Goal: Task Accomplishment & Management: Complete application form

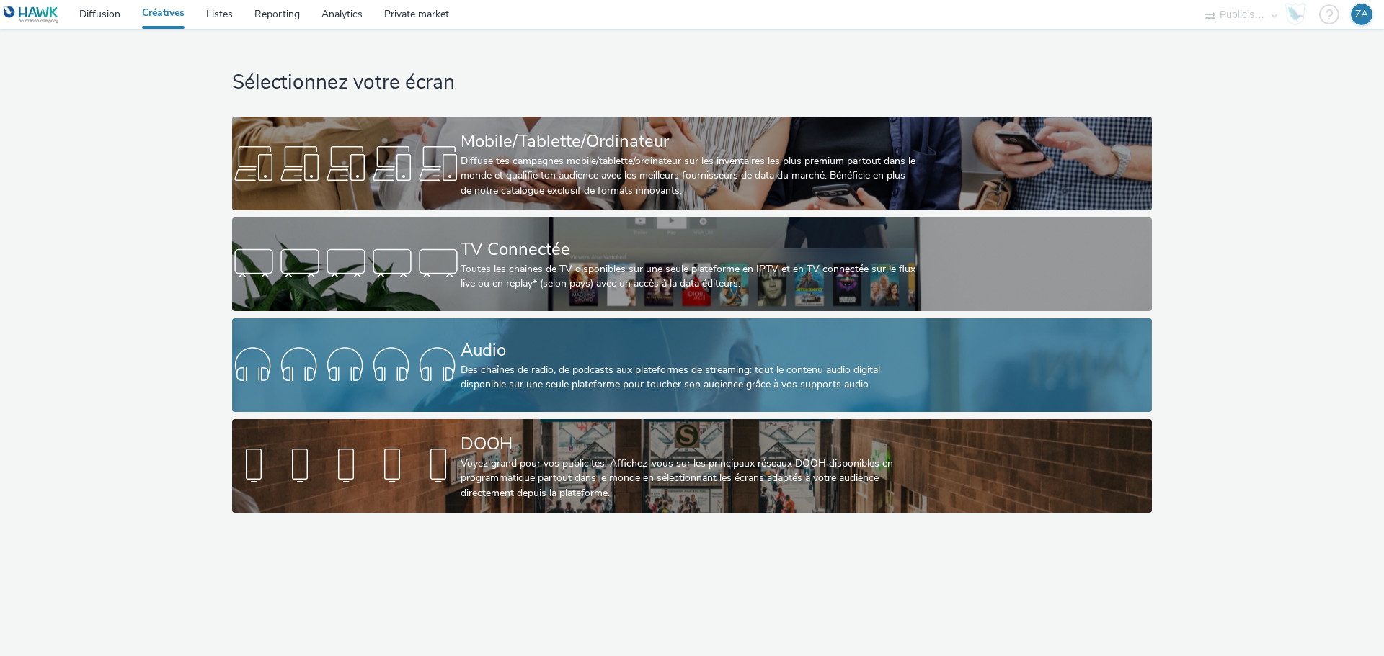
click at [507, 339] on div "Audio" at bounding box center [688, 350] width 457 height 25
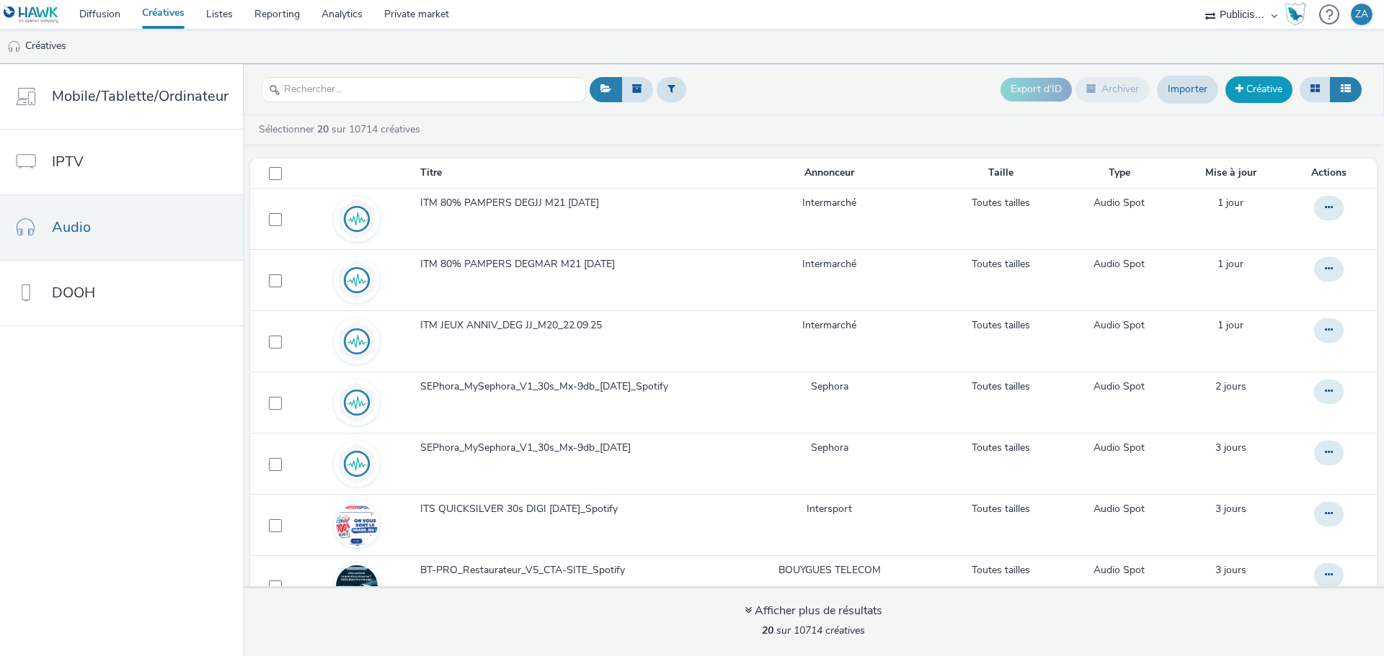
click at [1252, 86] on link "Créative" at bounding box center [1258, 89] width 67 height 26
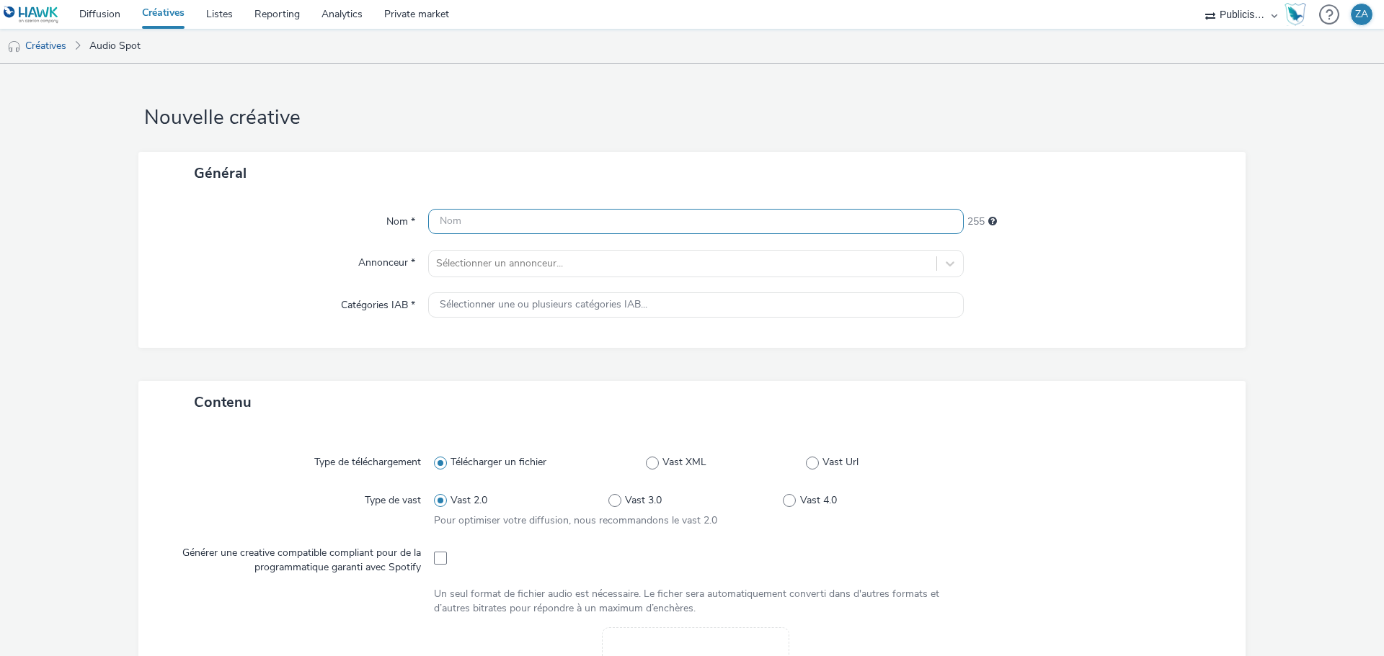
click at [675, 219] on input "text" at bounding box center [695, 221] width 535 height 25
paste input "Citroen_MAJ-JourneesRevolutionnaires_Natio-Octobre_LOM1_Mx_Ra_-9dB_30s_[DATE]"
type input "Citroen_MAJ-JourneesRevolutionnaires_Natio-Octobre_LOM1_Mx_Ra_-9dB_30s_[DATE]"
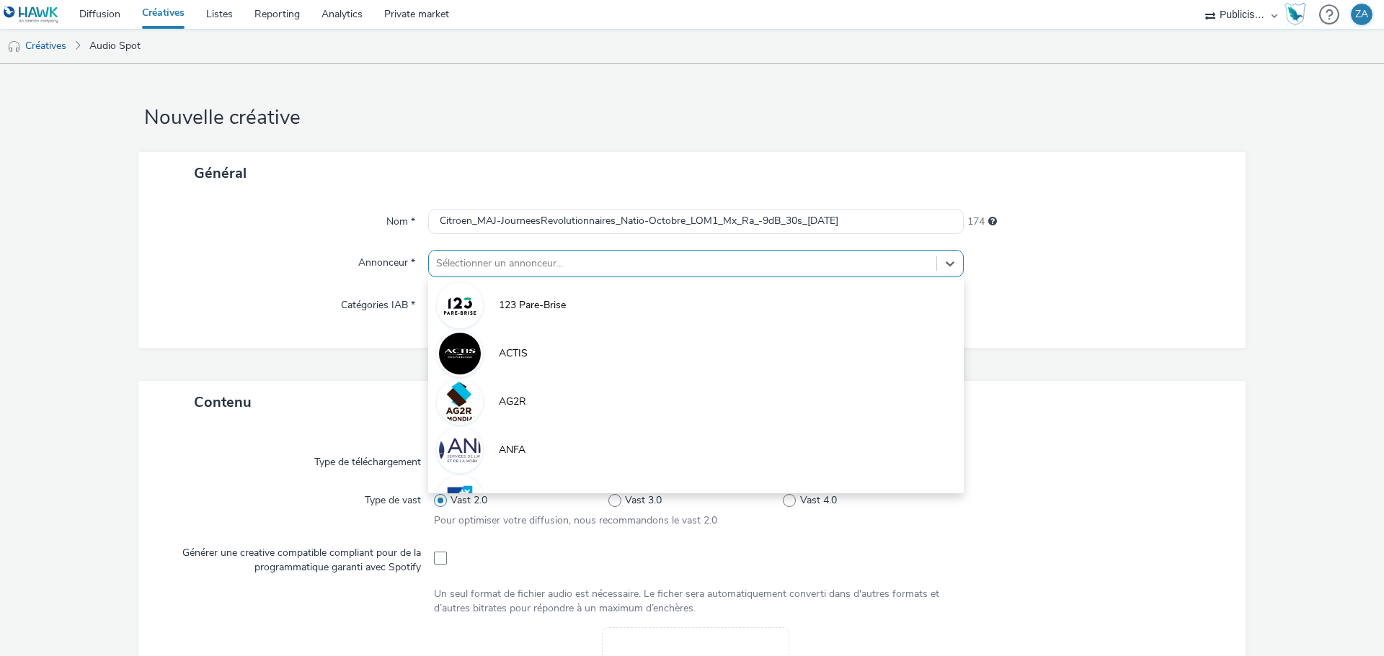
click at [639, 261] on div at bounding box center [682, 263] width 493 height 17
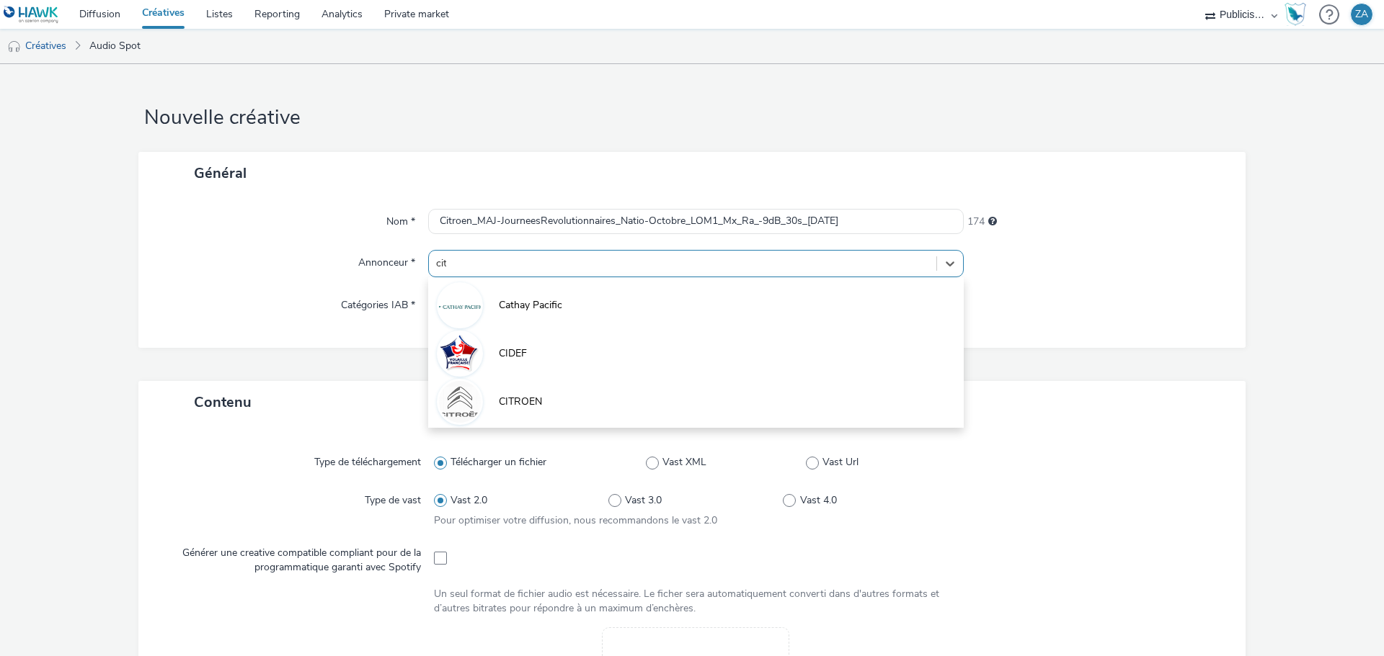
type input "citr"
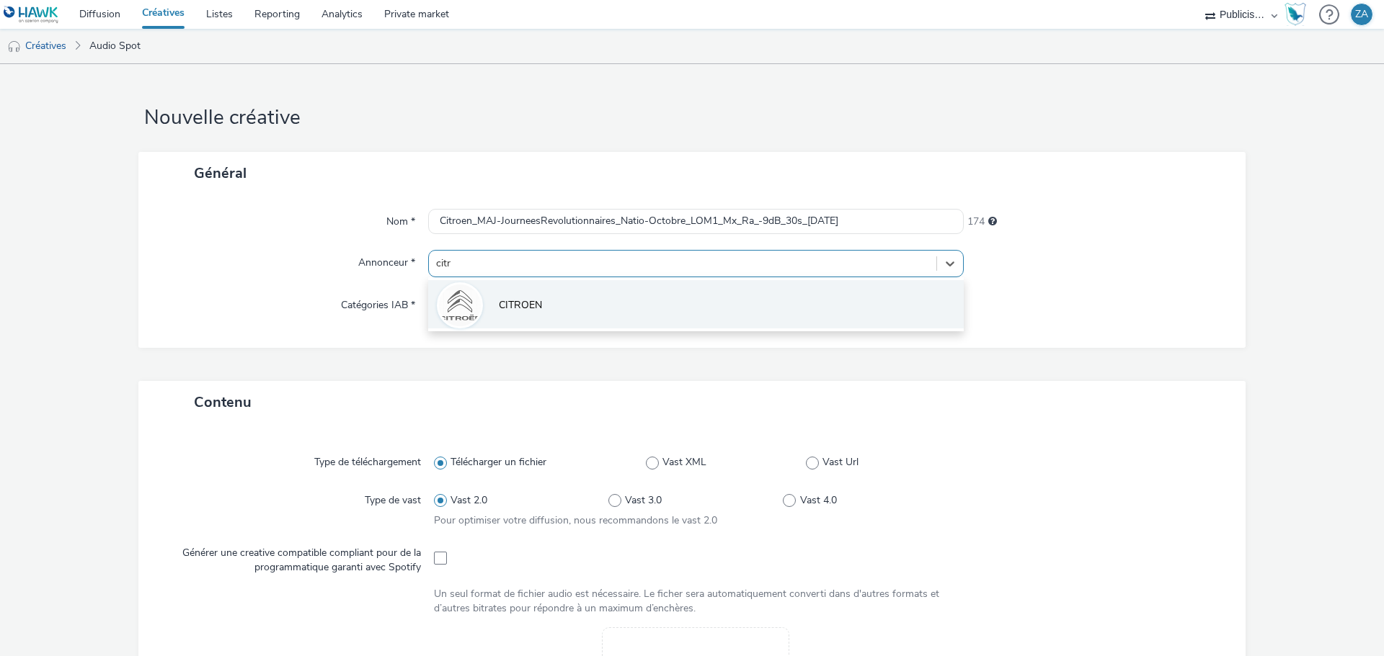
click at [615, 295] on li "CITROEN" at bounding box center [695, 304] width 535 height 48
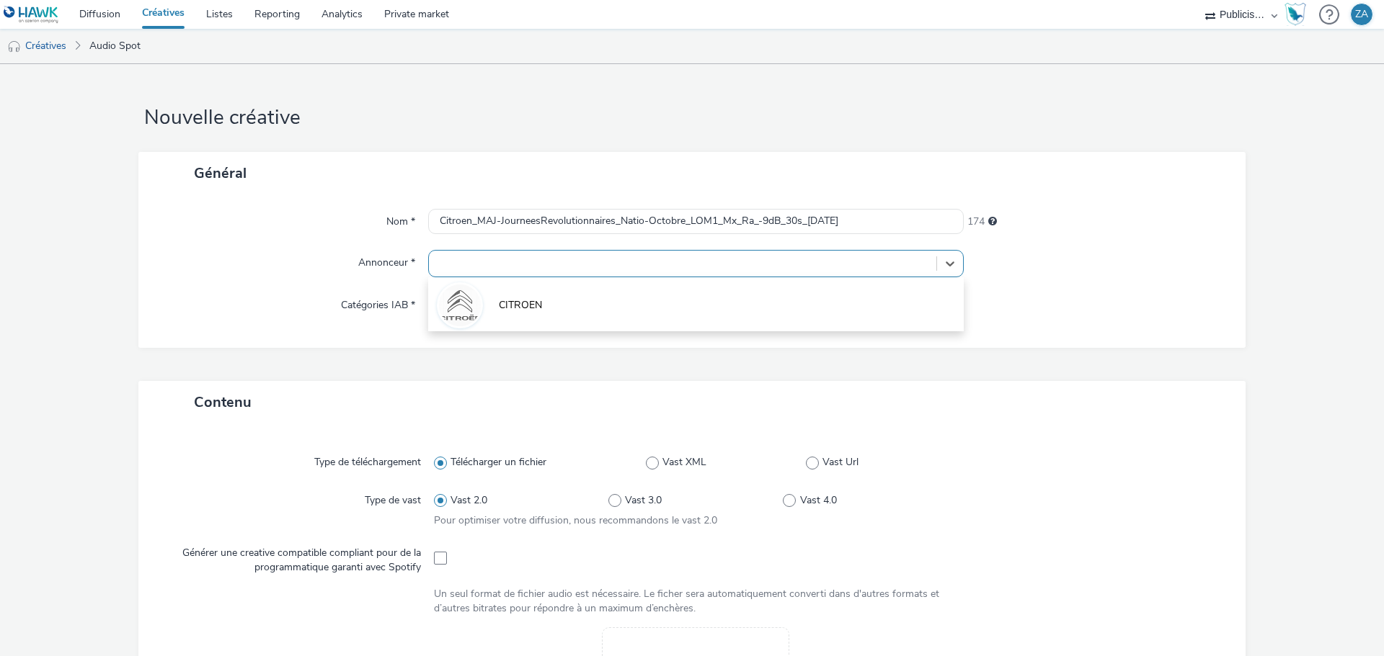
type input "[URL][DOMAIN_NAME]"
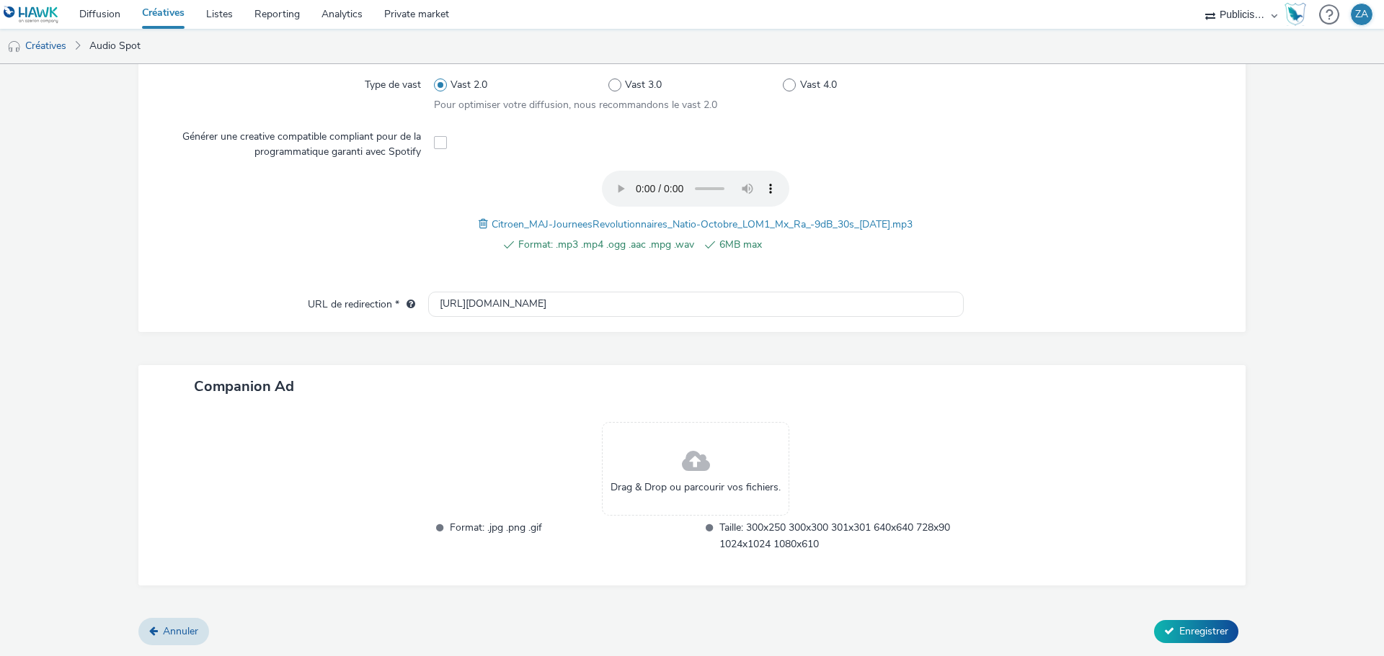
scroll to position [424, 0]
click at [1190, 627] on span "Enregistrer" at bounding box center [1203, 632] width 49 height 14
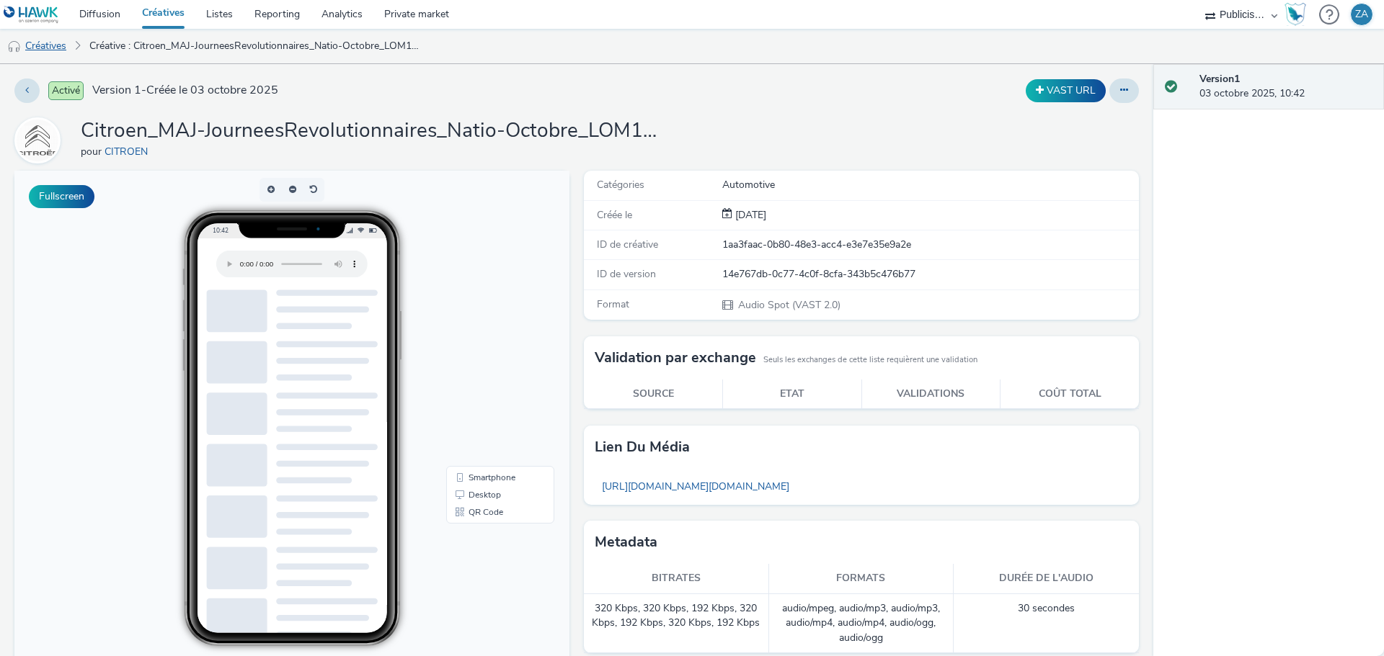
click at [48, 52] on link "Créatives" at bounding box center [37, 46] width 74 height 35
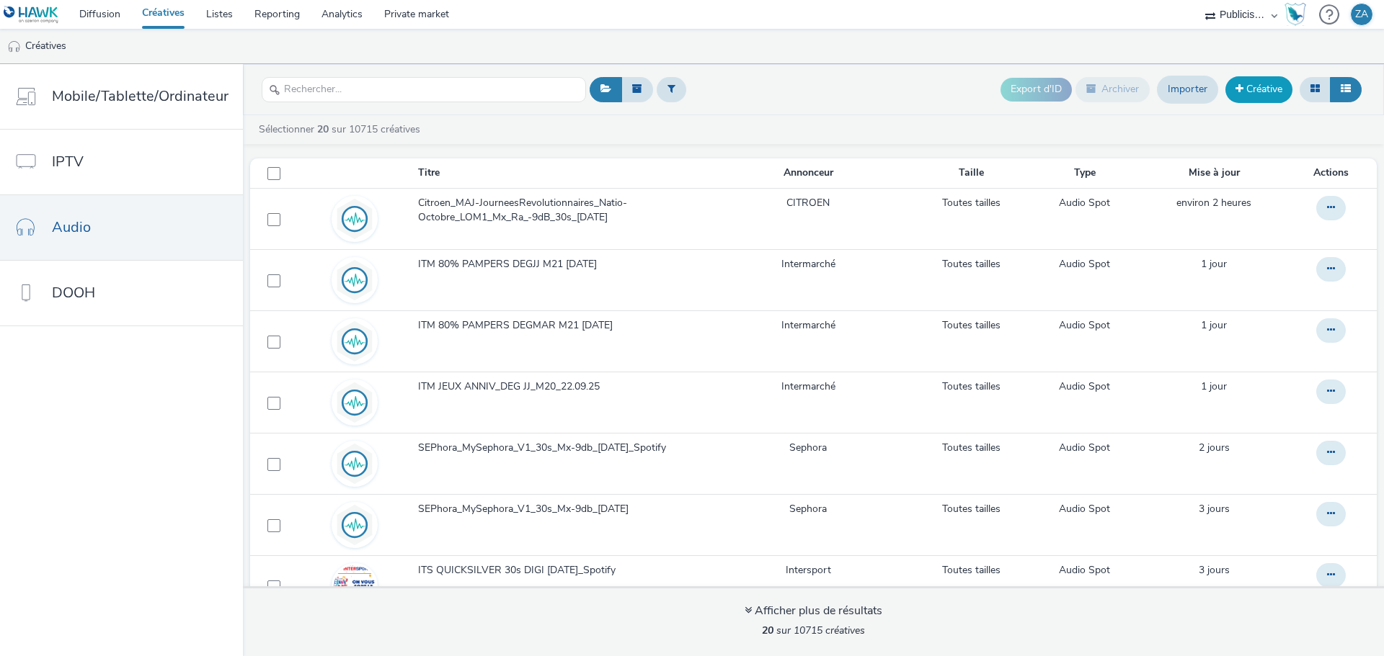
click at [1247, 92] on link "Créative" at bounding box center [1258, 89] width 67 height 26
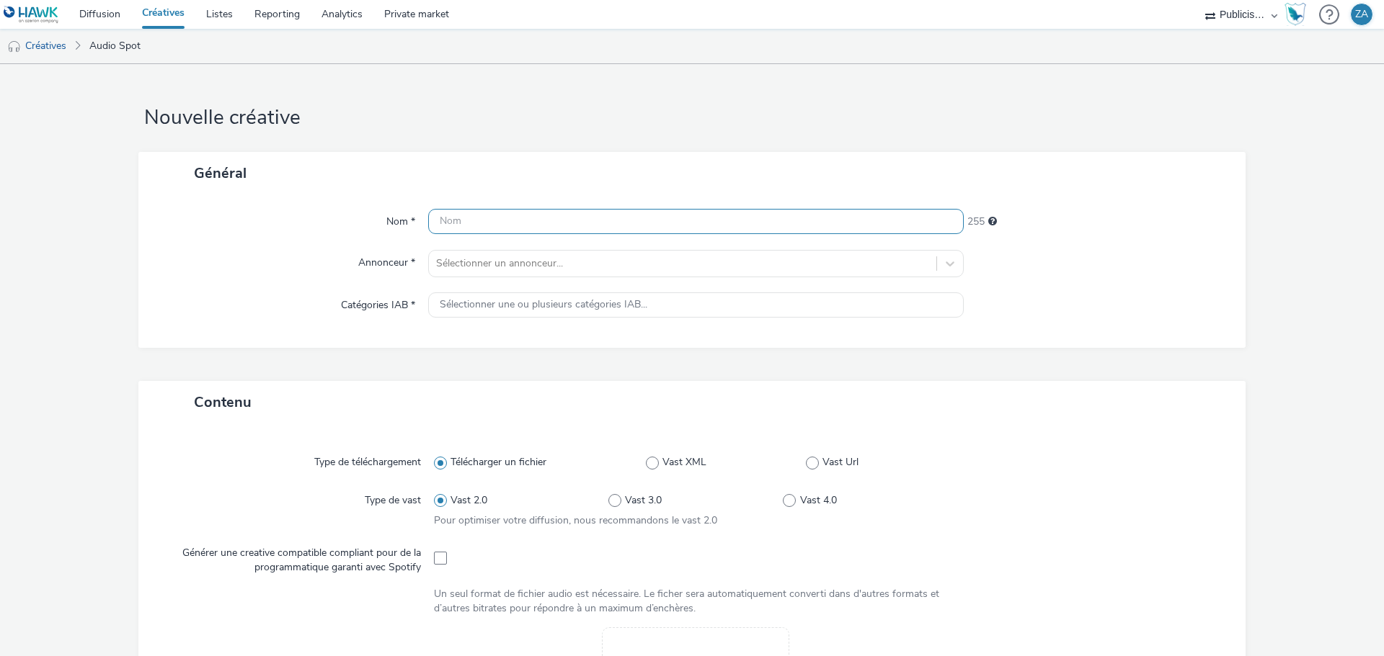
click at [800, 225] on input "text" at bounding box center [695, 221] width 535 height 25
paste input "Citroen_MAJ-JourneesRevolutionnaires_Natio-Octobre_LOM2_Mx_Ra_-9dB_30s_[DATE]"
type input "Citroen_MAJ-JourneesRevolutionnaires_Natio-Octobre_LOM2_Mx_Ra_-9dB_30s_[DATE]"
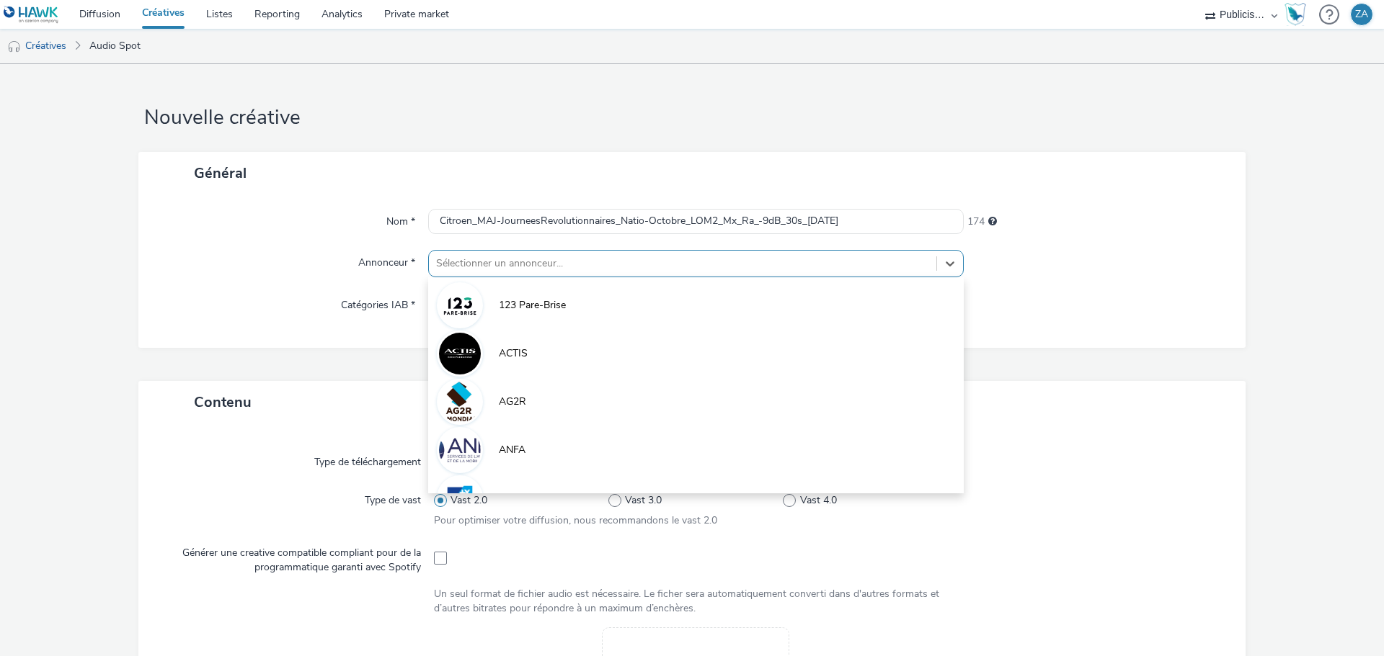
drag, startPoint x: 801, startPoint y: 261, endPoint x: 816, endPoint y: 262, distance: 14.4
click at [803, 260] on div at bounding box center [682, 263] width 493 height 17
type input "ci"
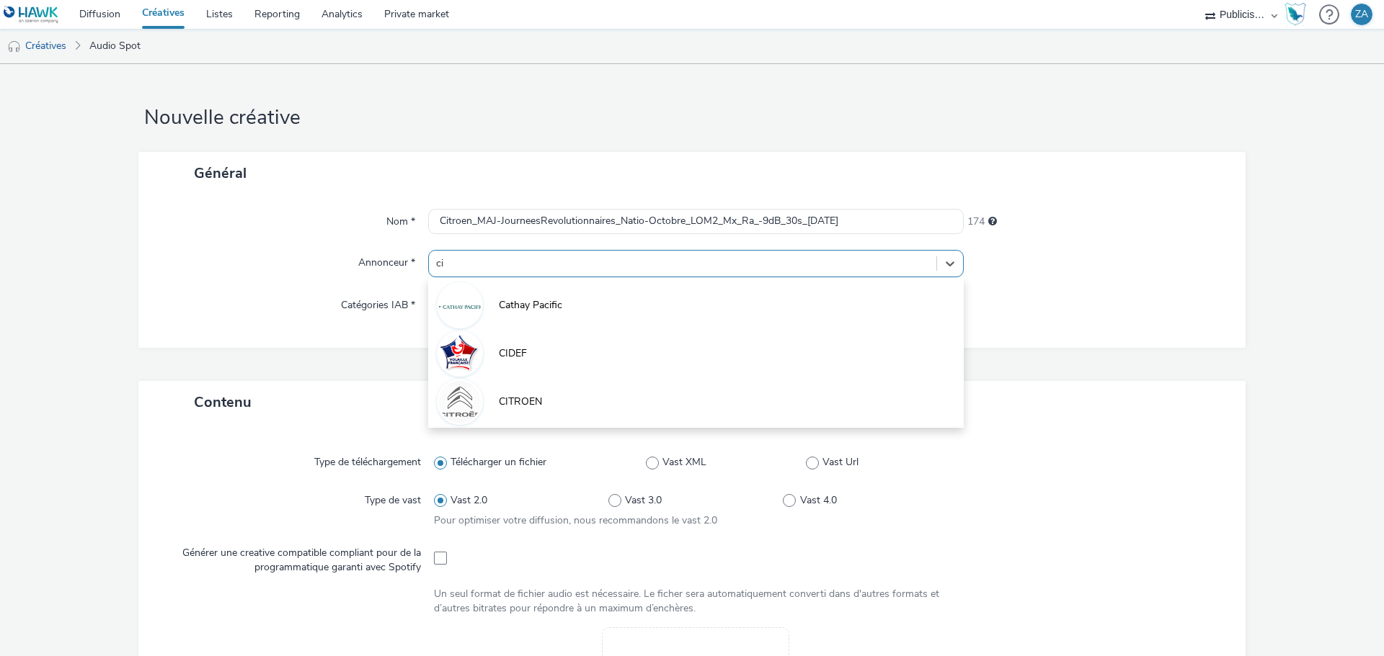
drag, startPoint x: 726, startPoint y: 415, endPoint x: 726, endPoint y: 399, distance: 15.9
click at [726, 409] on li "CITROEN" at bounding box center [695, 401] width 535 height 48
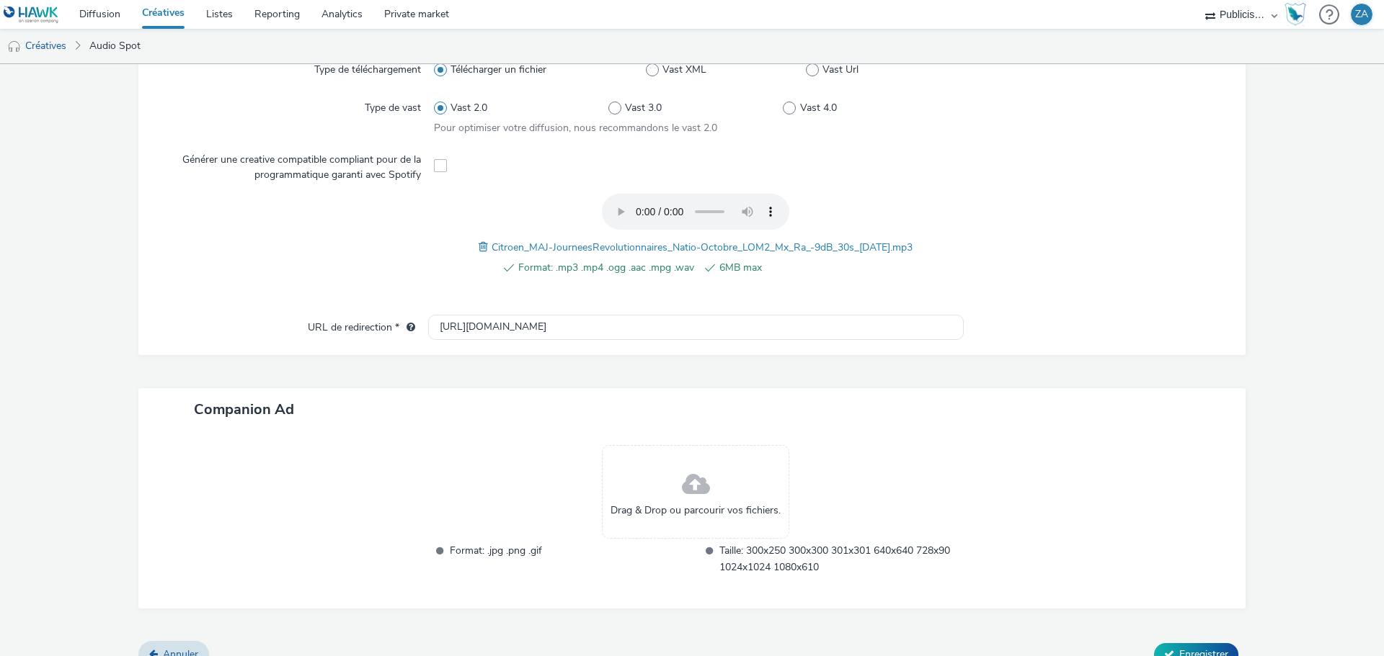
scroll to position [424, 0]
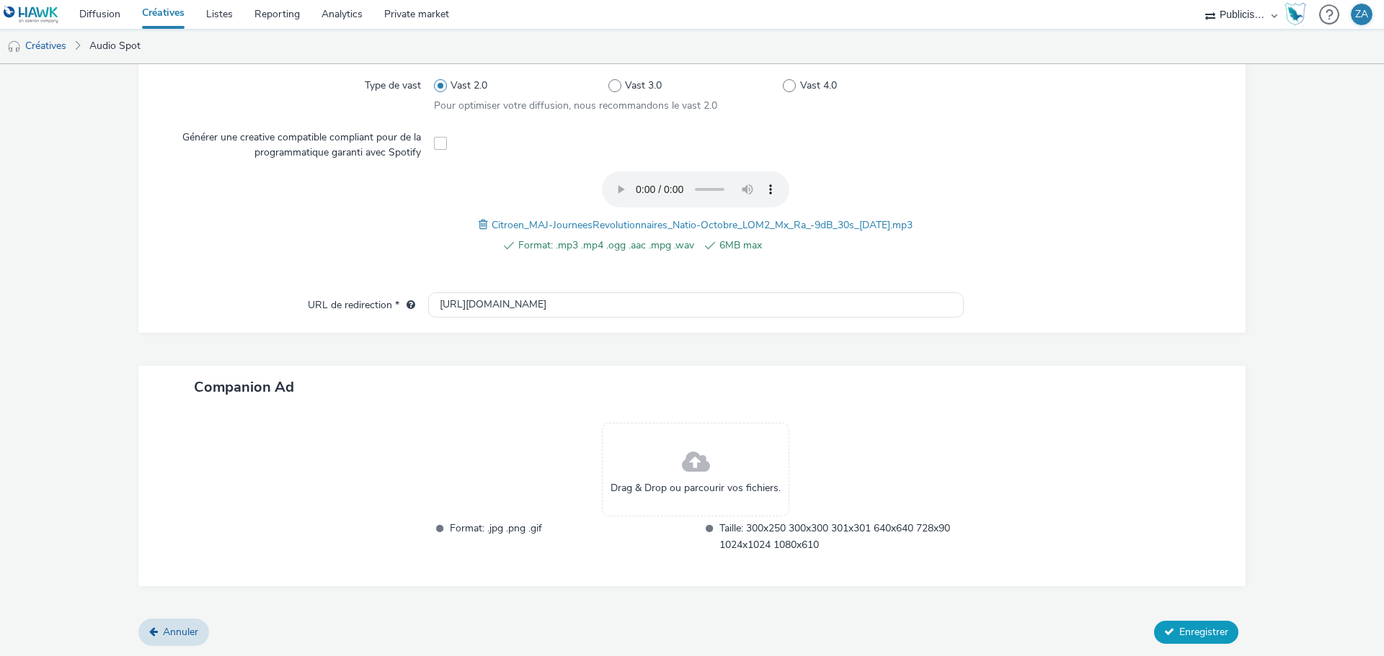
click at [1198, 636] on span "Enregistrer" at bounding box center [1203, 632] width 49 height 14
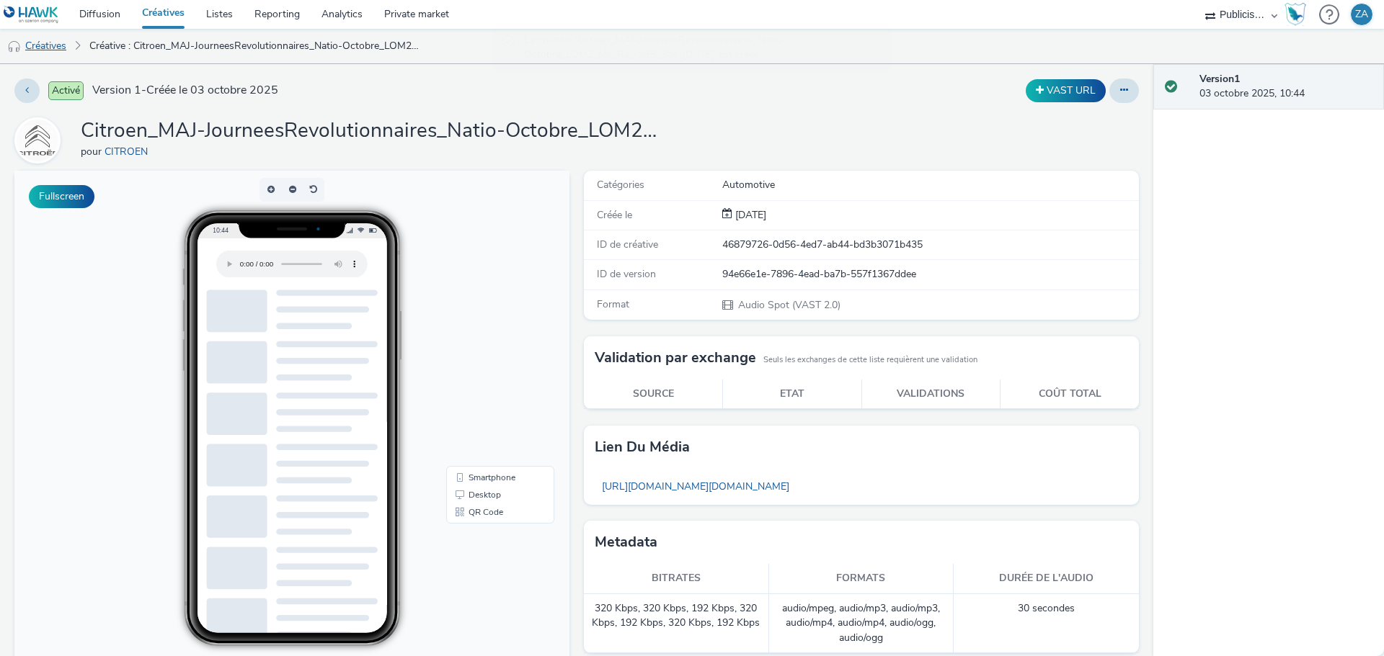
click at [46, 43] on link "Créatives" at bounding box center [37, 46] width 74 height 35
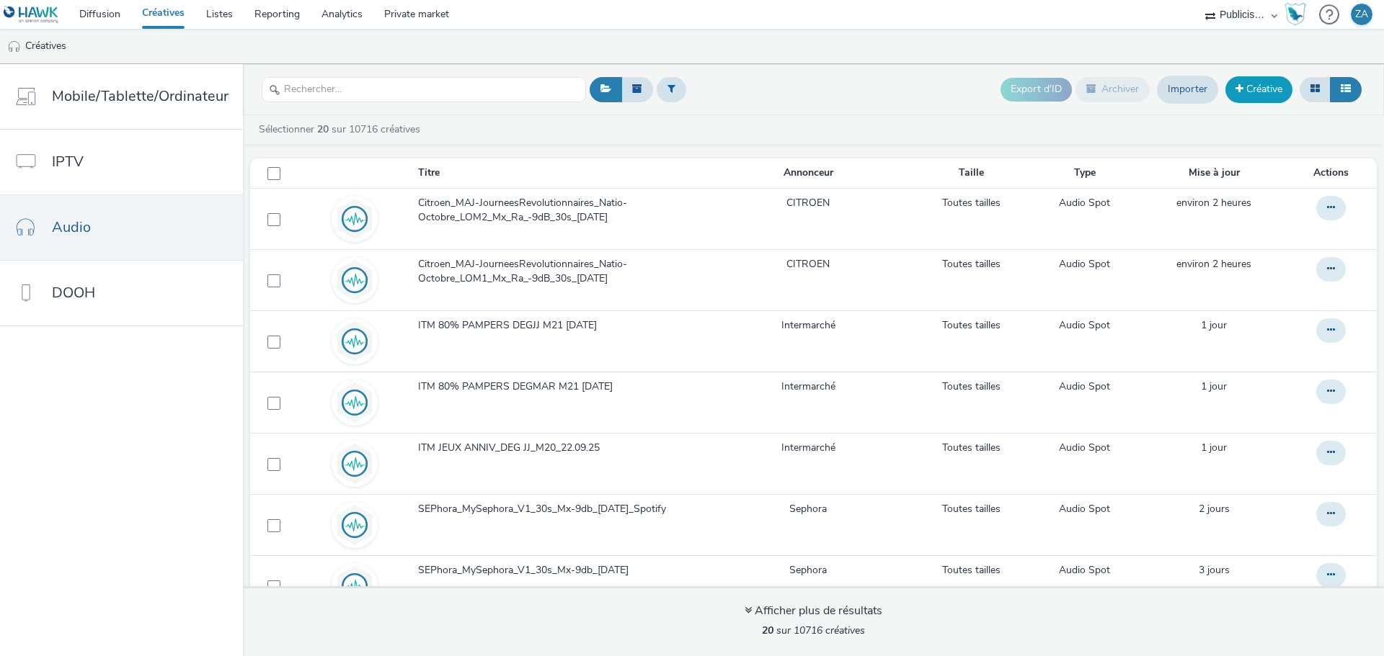
click at [1273, 90] on link "Créative" at bounding box center [1258, 89] width 67 height 26
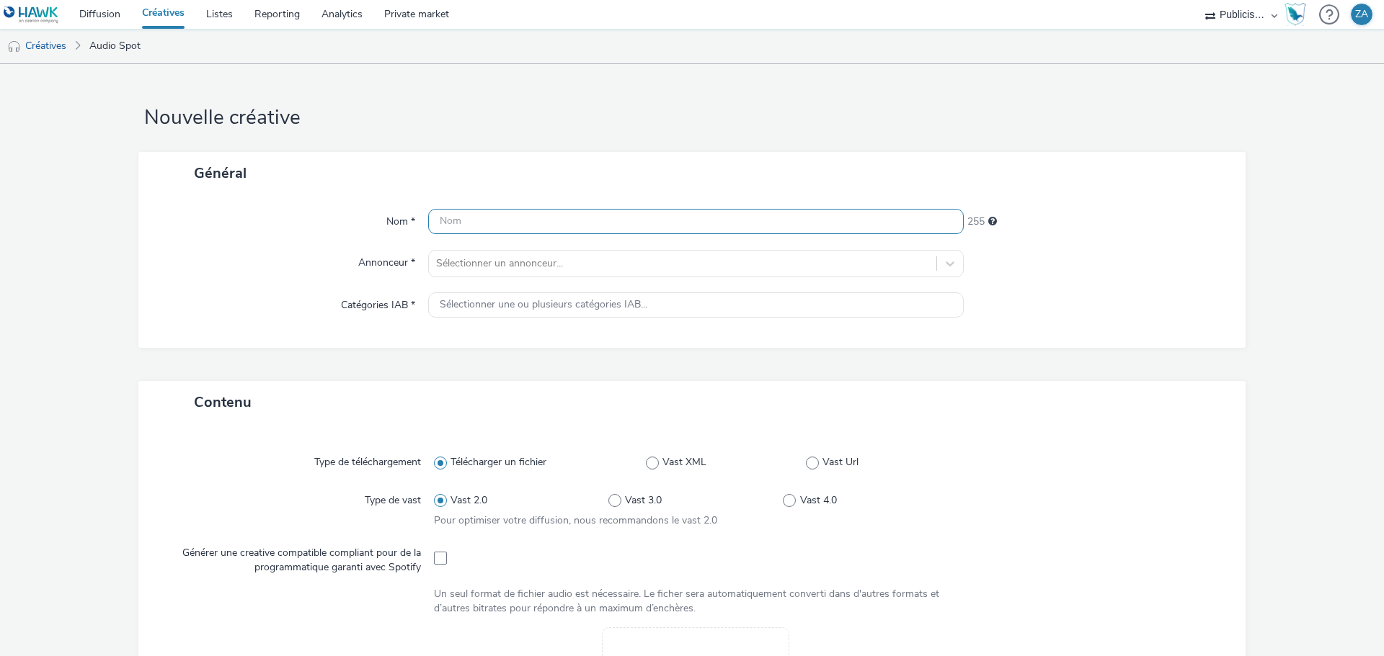
click at [748, 228] on input "text" at bounding box center [695, 221] width 535 height 25
paste input "Citroen_MAJ-JourneesRevolutionnaires_Natio-Octobre_LOM3_Mx_Ra_-9dB_30s_[DATE]"
type input "Citroen_MAJ-JourneesRevolutionnaires_Natio-Octobre_LOM3_Mx_Ra_-9dB_30s_[DATE]"
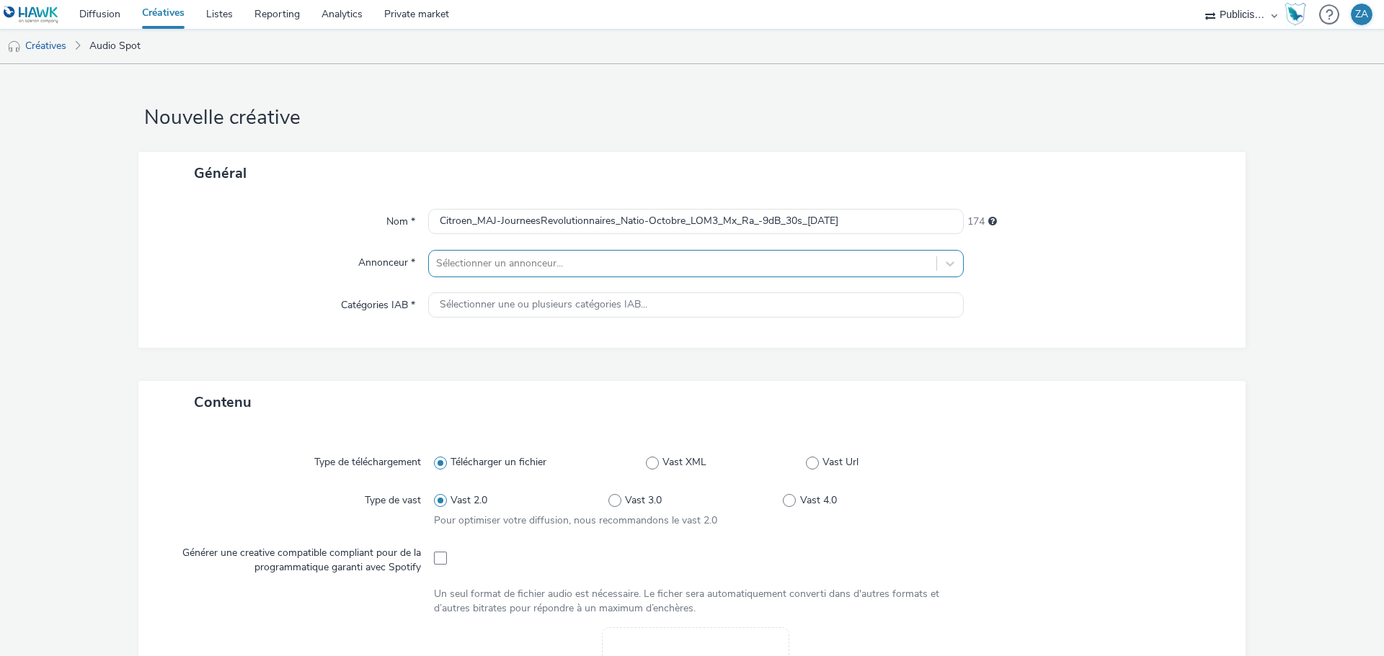
click at [582, 262] on div at bounding box center [682, 263] width 493 height 17
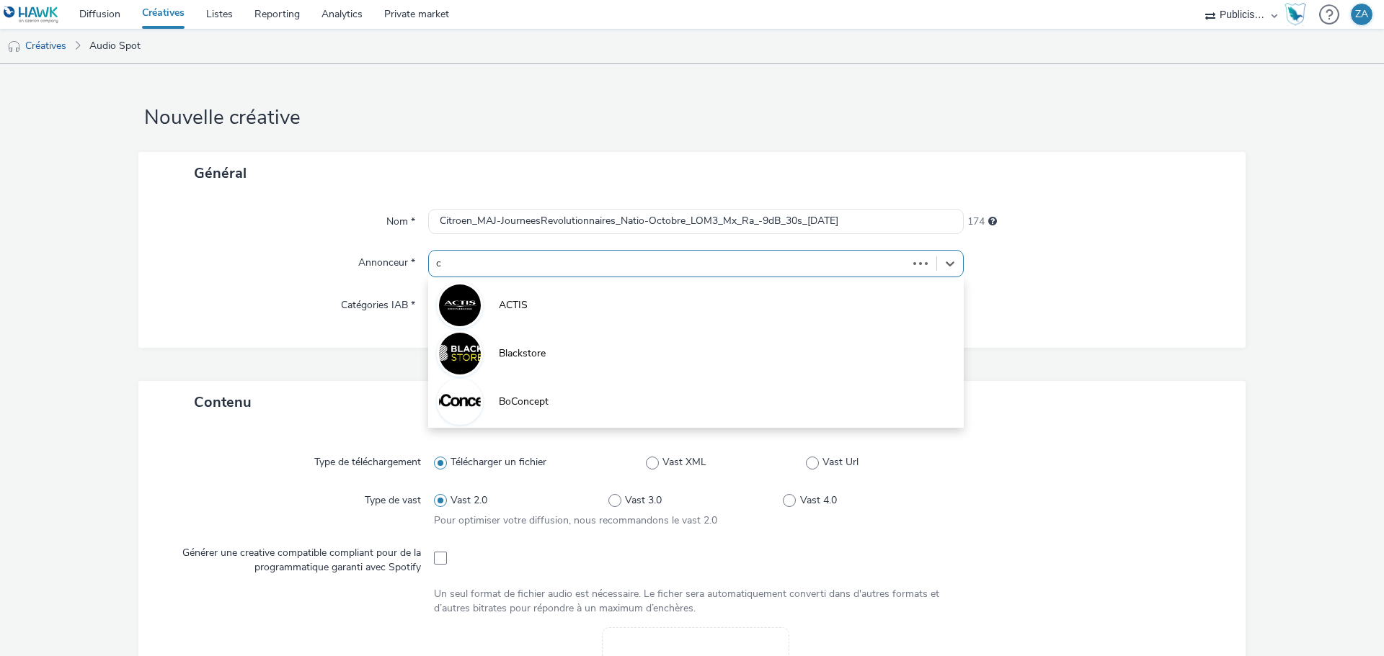
type input "ci"
drag, startPoint x: 690, startPoint y: 386, endPoint x: 688, endPoint y: 365, distance: 21.0
click at [690, 380] on li "CITROEN" at bounding box center [695, 401] width 535 height 48
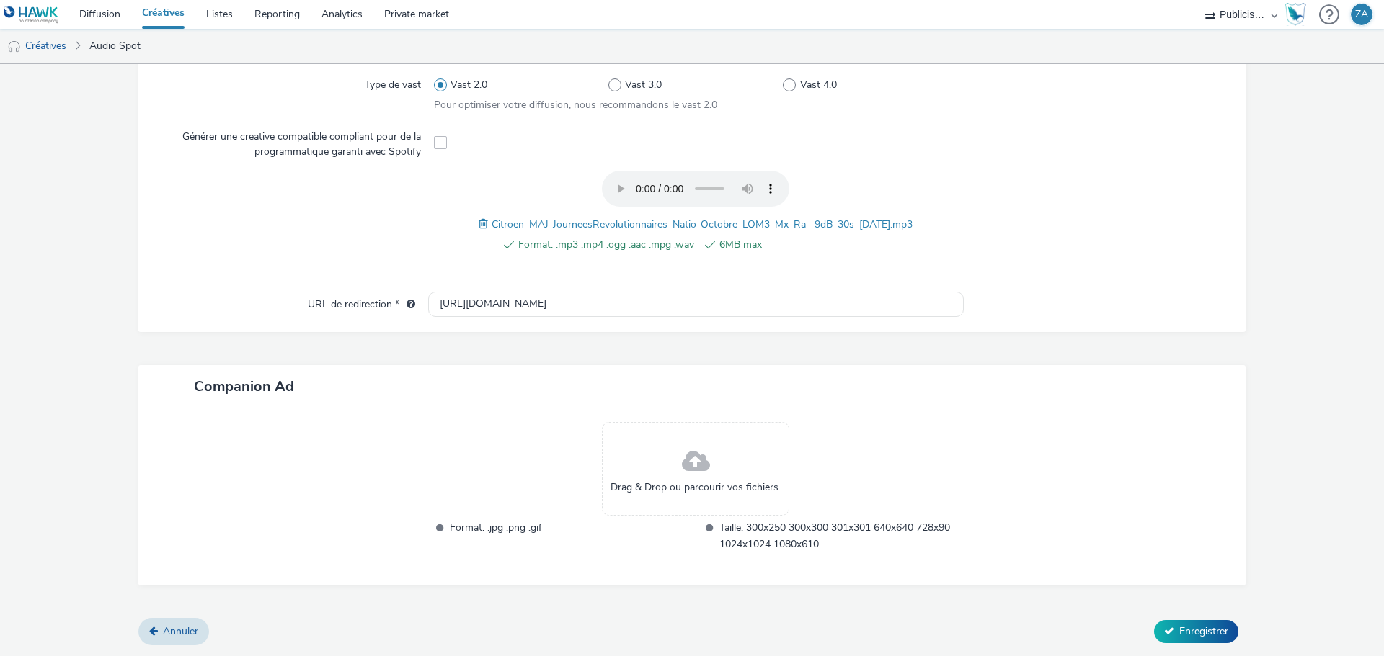
scroll to position [424, 0]
click at [1229, 621] on div "Annuler Enregistrer" at bounding box center [691, 633] width 1107 height 26
click at [1209, 631] on span "Enregistrer" at bounding box center [1203, 632] width 49 height 14
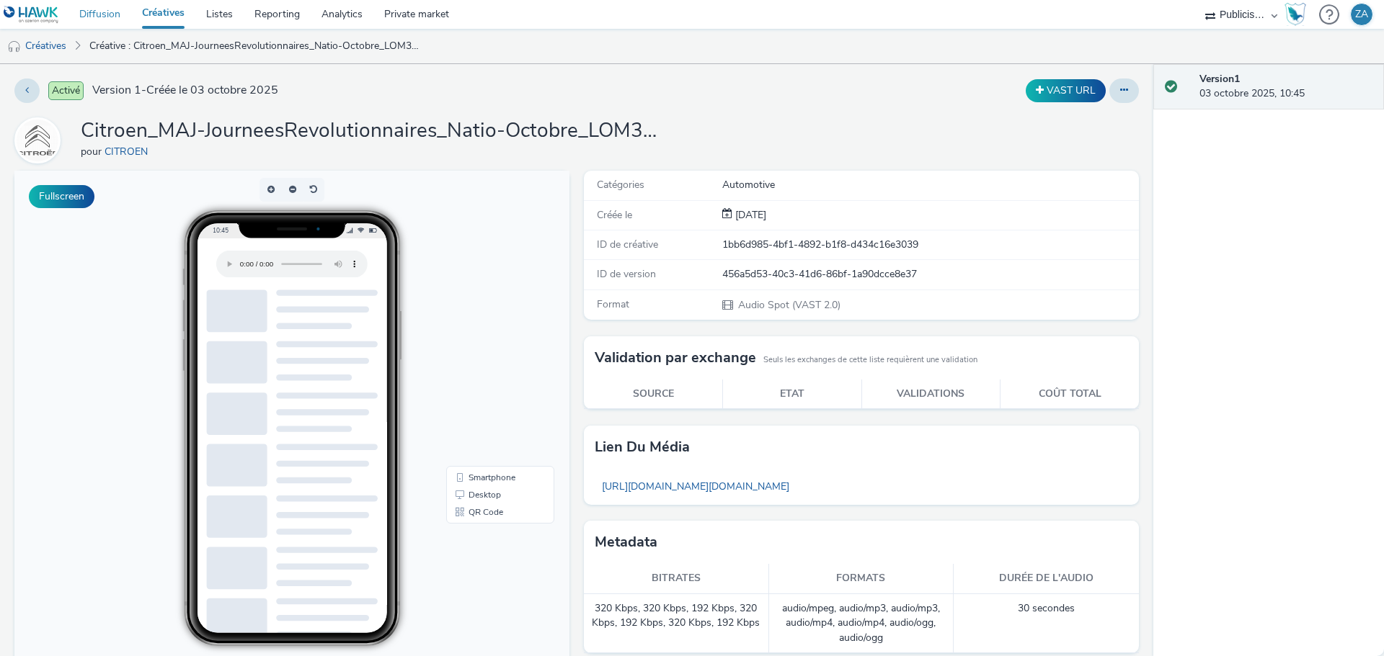
click at [116, 12] on link "Diffusion" at bounding box center [99, 14] width 63 height 29
